Goal: Task Accomplishment & Management: Complete application form

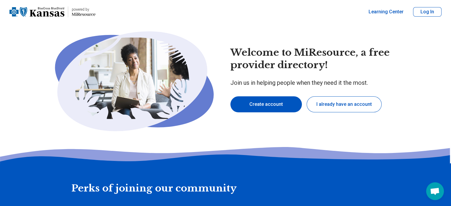
click at [251, 104] on button "Create account" at bounding box center [267, 104] width 72 height 16
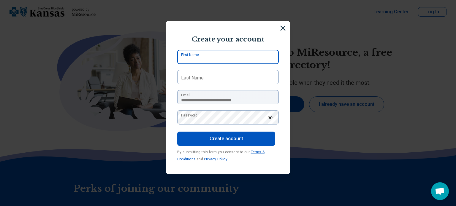
click at [214, 53] on input "First Name" at bounding box center [227, 57] width 101 height 14
type input "******"
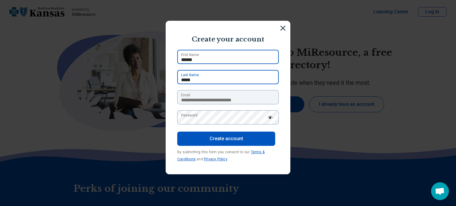
type input "*****"
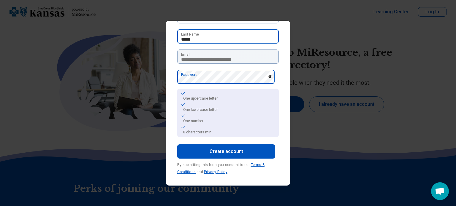
scroll to position [42, 0]
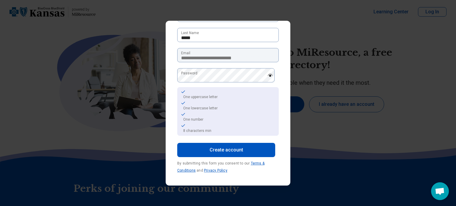
click at [217, 150] on button "Create account" at bounding box center [226, 150] width 98 height 14
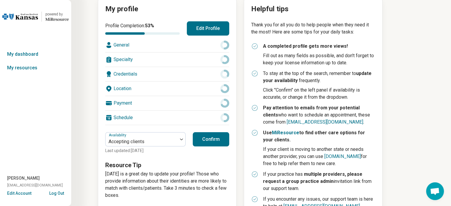
scroll to position [62, 0]
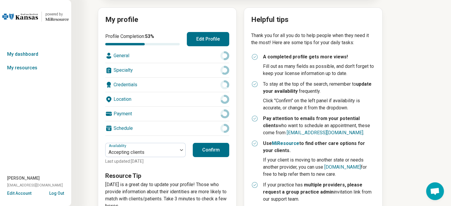
click at [147, 53] on div "General" at bounding box center [167, 56] width 124 height 14
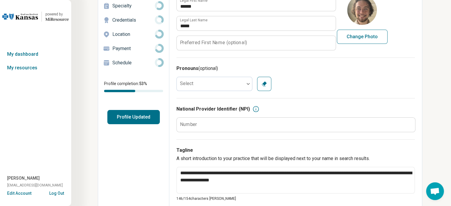
scroll to position [59, 0]
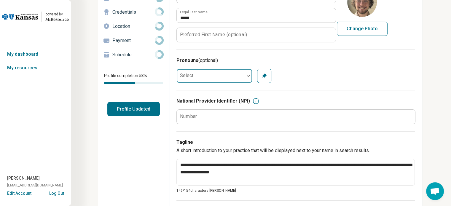
click at [201, 77] on div at bounding box center [211, 76] width 68 height 12
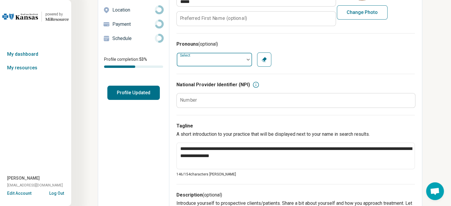
scroll to position [89, 0]
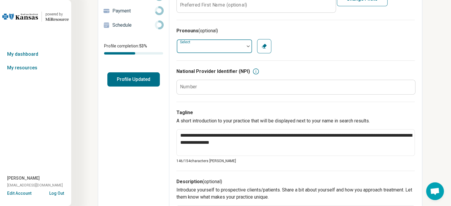
click at [217, 46] on div at bounding box center [211, 46] width 68 height 12
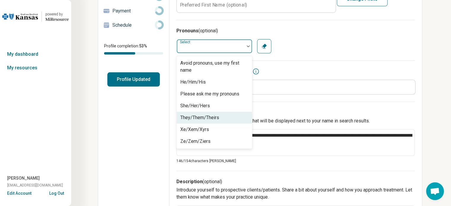
click at [193, 117] on div "They/Them/Theirs" at bounding box center [199, 117] width 39 height 7
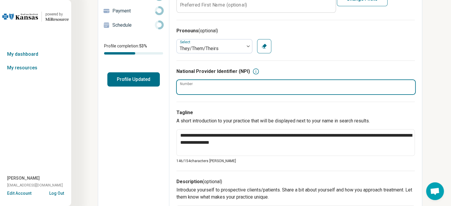
click at [216, 87] on input "Number" at bounding box center [296, 87] width 239 height 14
paste input "**********"
type textarea "*"
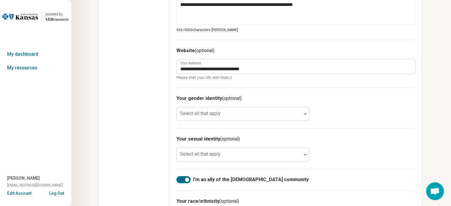
scroll to position [386, 0]
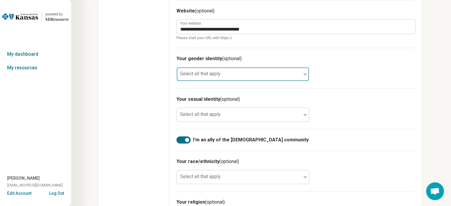
type input "**********"
click at [207, 73] on div "Select all that apply" at bounding box center [243, 74] width 133 height 14
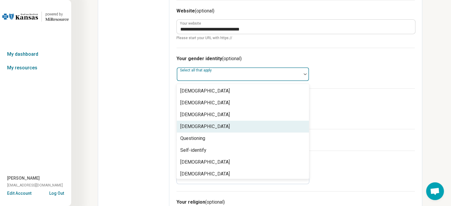
click at [204, 126] on div "[DEMOGRAPHIC_DATA]" at bounding box center [243, 127] width 132 height 12
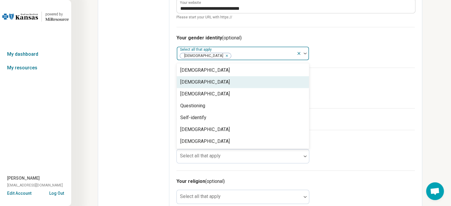
scroll to position [415, 0]
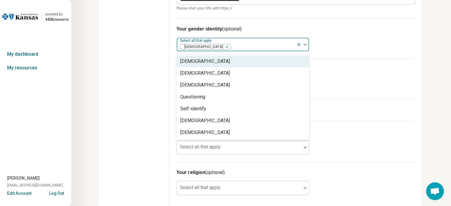
click at [236, 49] on div at bounding box center [263, 47] width 63 height 8
click at [220, 62] on div "[DEMOGRAPHIC_DATA]" at bounding box center [243, 61] width 132 height 12
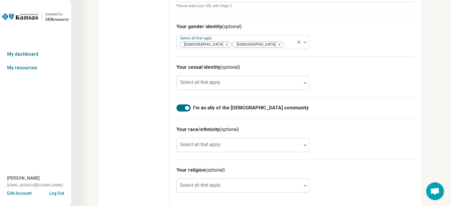
scroll to position [418, 0]
click at [211, 83] on div "Select all that apply" at bounding box center [243, 82] width 133 height 14
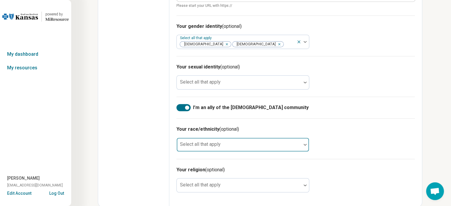
click at [225, 142] on div at bounding box center [239, 144] width 125 height 13
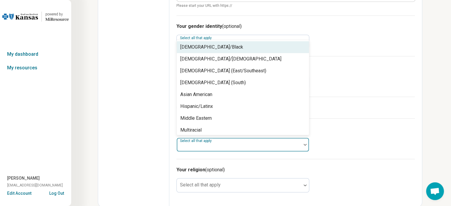
click at [225, 142] on div at bounding box center [239, 144] width 125 height 13
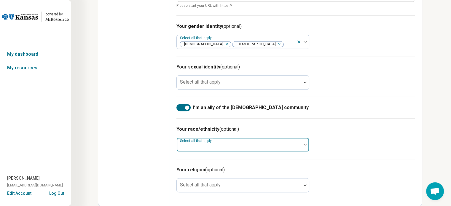
drag, startPoint x: 225, startPoint y: 142, endPoint x: 224, endPoint y: 148, distance: 6.6
click at [224, 148] on div at bounding box center [239, 144] width 125 height 13
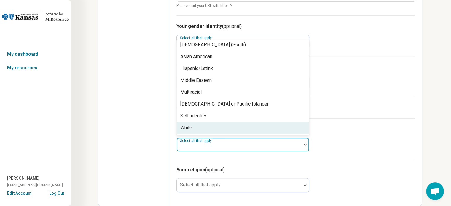
click at [209, 127] on div "White" at bounding box center [243, 128] width 132 height 12
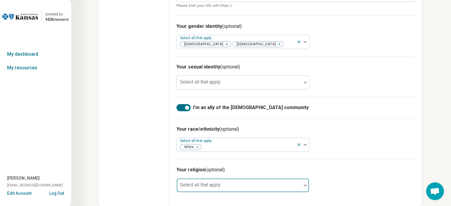
click at [228, 182] on div at bounding box center [239, 185] width 125 height 13
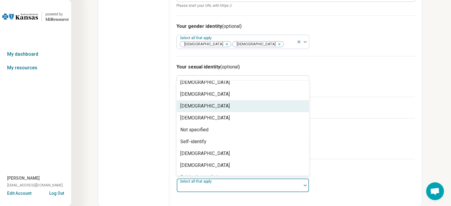
scroll to position [85, 0]
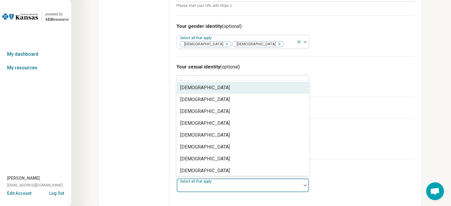
click at [234, 182] on div at bounding box center [239, 185] width 125 height 13
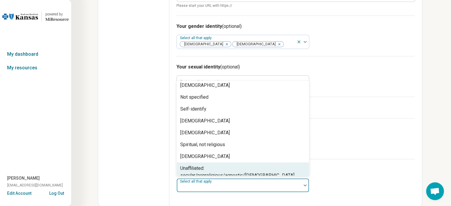
click at [231, 166] on div "Unaffiliated: secular/nonreligious/agnostic/[DEMOGRAPHIC_DATA]" at bounding box center [242, 172] width 125 height 14
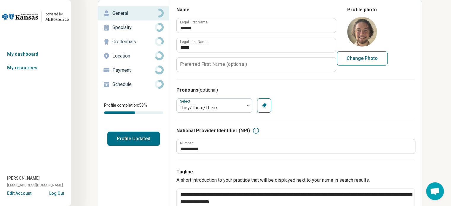
scroll to position [0, 0]
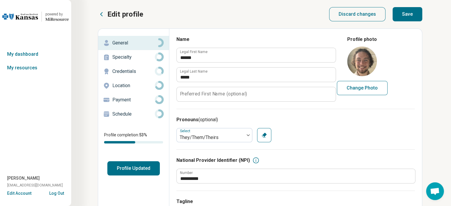
click at [407, 15] on button "Save" at bounding box center [408, 14] width 30 height 14
click at [142, 56] on p "Specialty" at bounding box center [133, 57] width 42 height 7
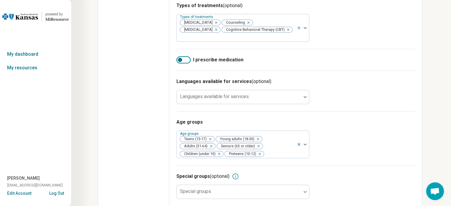
scroll to position [205, 0]
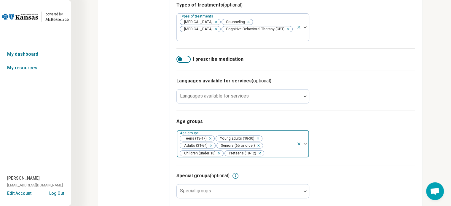
click at [220, 151] on icon "Remove [object Object]" at bounding box center [218, 153] width 4 height 4
click at [123, 105] on div "Edit profile General Specialty Credentials Location Payment Schedule Profile co…" at bounding box center [133, 17] width 71 height 389
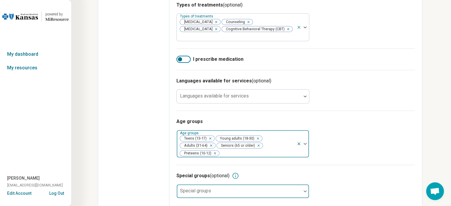
click at [196, 188] on label "Special groups" at bounding box center [195, 191] width 31 height 6
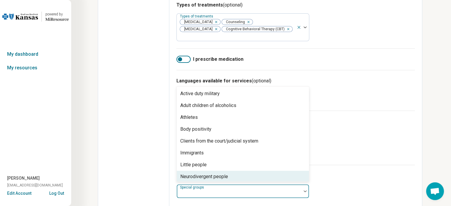
click at [193, 173] on div "Neurodivergent people" at bounding box center [204, 176] width 48 height 7
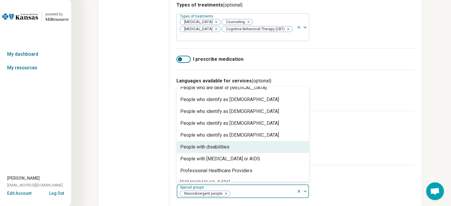
scroll to position [169, 0]
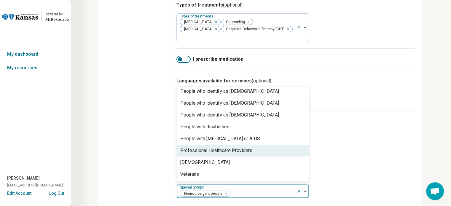
click at [129, 134] on div "Edit profile General Specialty Credentials Location Payment Schedule Profile co…" at bounding box center [133, 17] width 71 height 389
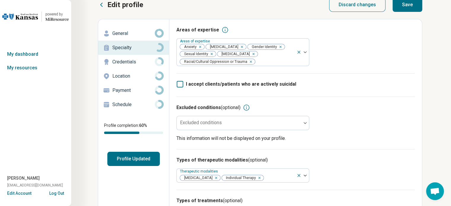
scroll to position [0, 0]
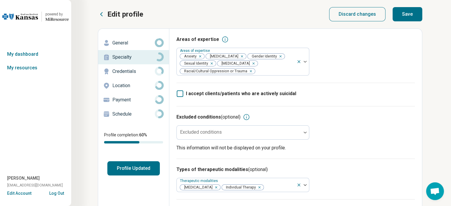
click at [401, 14] on button "Save" at bounding box center [408, 14] width 30 height 14
click at [132, 71] on p "Credentials" at bounding box center [133, 71] width 42 height 7
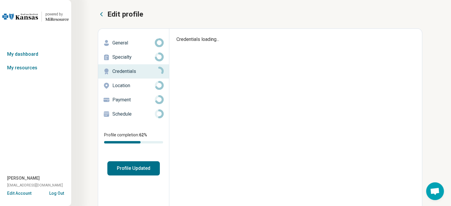
type textarea "*"
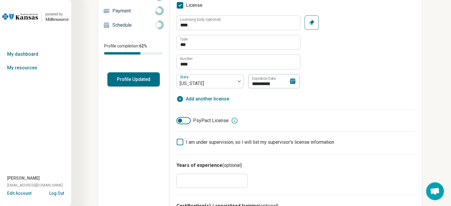
scroll to position [30, 0]
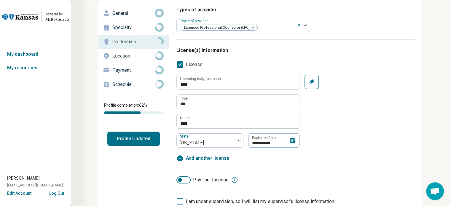
click at [135, 55] on p "Location" at bounding box center [133, 56] width 42 height 7
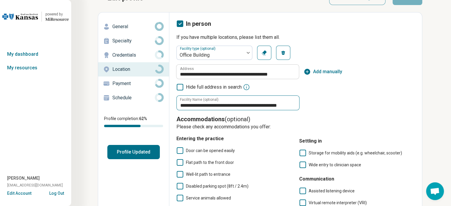
scroll to position [30, 0]
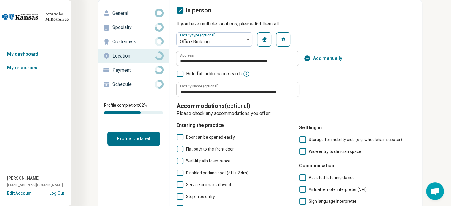
click at [309, 55] on icon "button" at bounding box center [307, 58] width 7 height 7
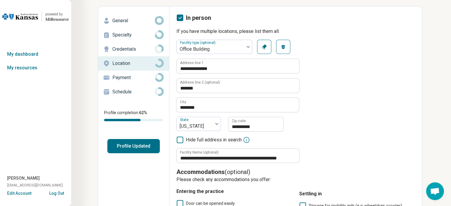
scroll to position [0, 0]
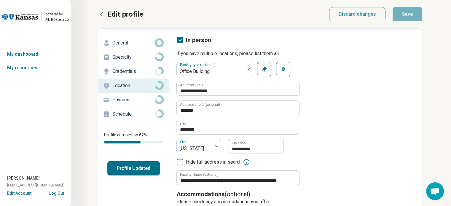
click at [126, 98] on p "Payment" at bounding box center [133, 99] width 42 height 7
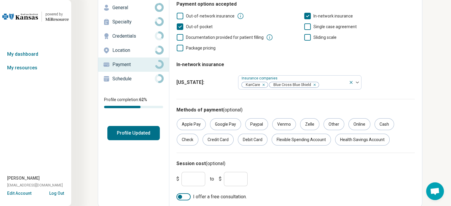
scroll to position [37, 0]
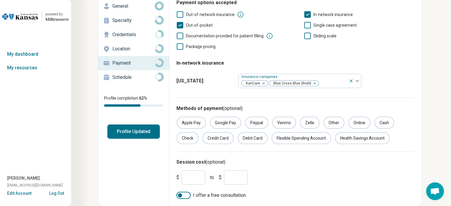
click at [244, 176] on input "*" at bounding box center [236, 178] width 24 height 14
click at [237, 177] on input "*" at bounding box center [236, 178] width 24 height 14
click at [201, 175] on input "*" at bounding box center [194, 178] width 24 height 14
click at [186, 194] on div at bounding box center [184, 195] width 14 height 7
click at [234, 174] on input "***" at bounding box center [236, 178] width 24 height 14
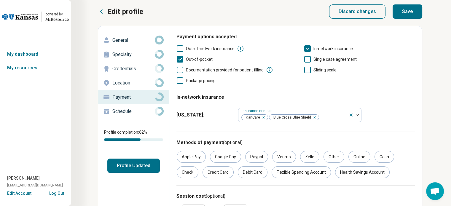
scroll to position [0, 0]
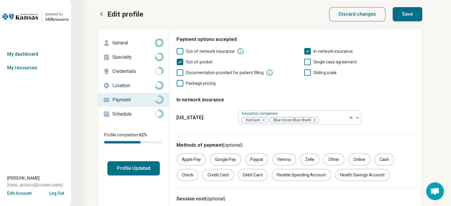
type input "***"
click at [411, 9] on button "Save" at bounding box center [408, 14] width 30 height 14
click at [140, 115] on p "Schedule" at bounding box center [133, 114] width 42 height 7
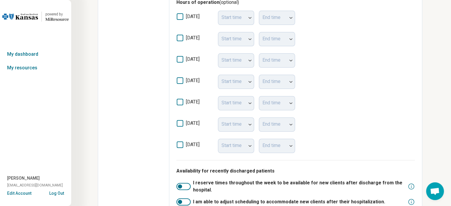
scroll to position [186, 0]
click at [180, 103] on icon at bounding box center [180, 102] width 7 height 7
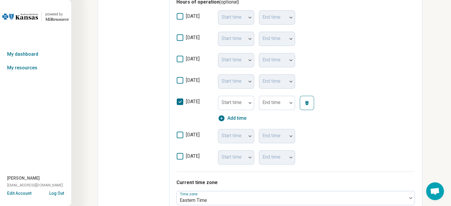
click at [305, 103] on icon "button" at bounding box center [307, 103] width 5 height 5
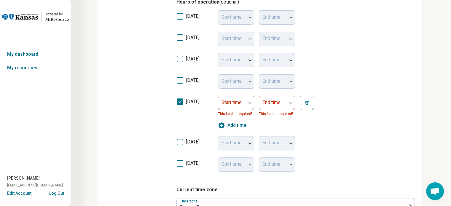
click at [182, 102] on icon at bounding box center [180, 102] width 7 height 7
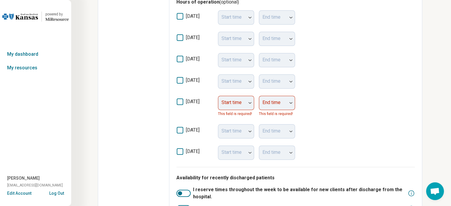
click at [147, 103] on div "Edit profile General Specialty Credentials Location Payment Schedule Profile co…" at bounding box center [133, 42] width 71 height 401
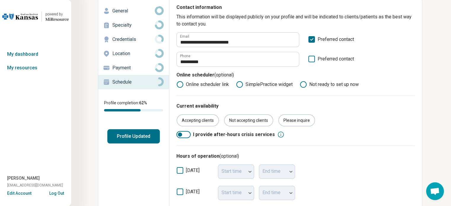
scroll to position [0, 0]
